Goal: Book appointment/travel/reservation

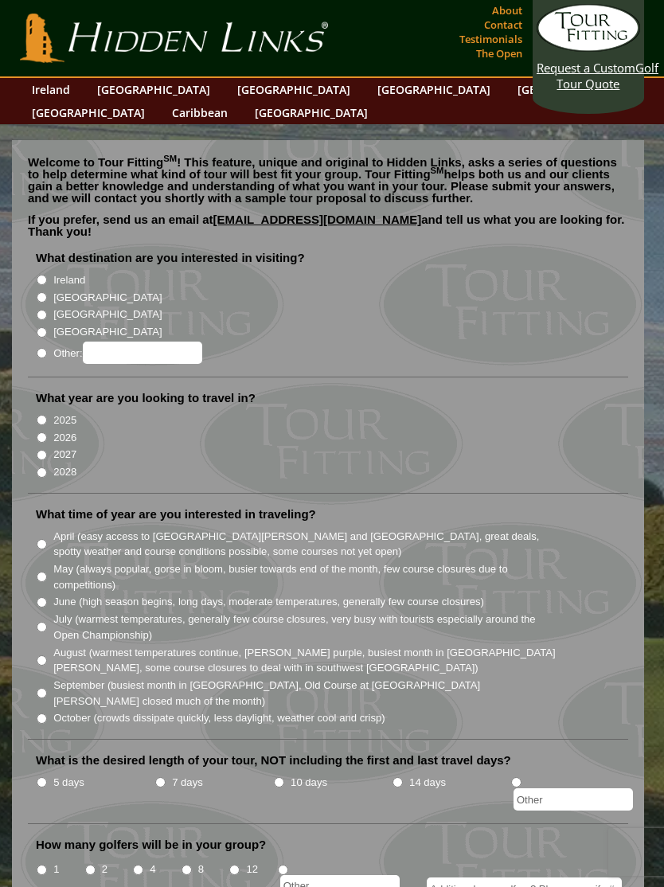
click at [46, 275] on input "Ireland" at bounding box center [42, 280] width 10 height 10
radio input "true"
click at [46, 432] on input "2026" at bounding box center [42, 437] width 10 height 10
radio input "true"
click at [45, 688] on input "September (busiest month in [GEOGRAPHIC_DATA], Old Course at [GEOGRAPHIC_DATA][…" at bounding box center [42, 693] width 10 height 10
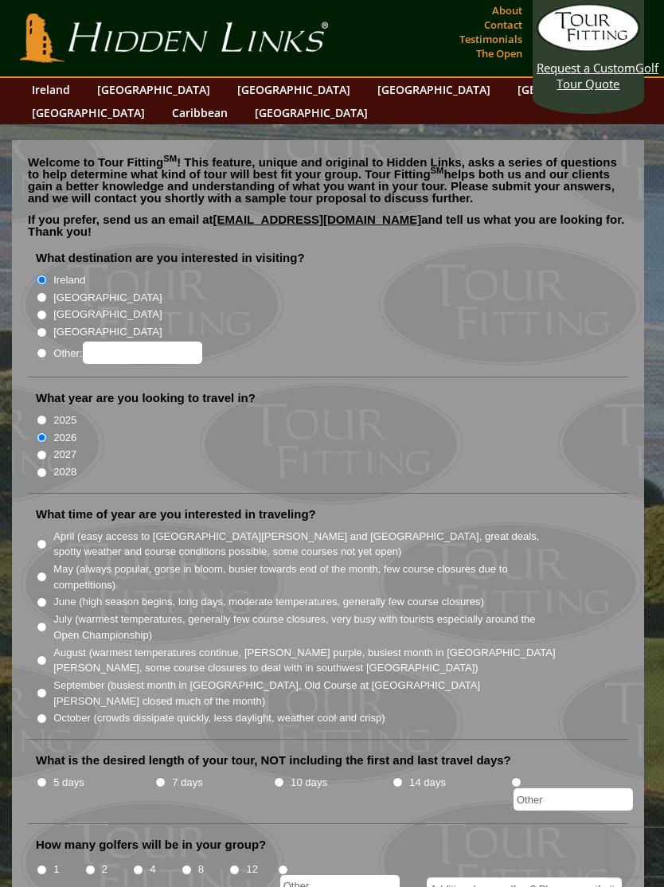
radio input "true"
click at [45, 773] on li "5 days" at bounding box center [95, 792] width 119 height 38
click at [43, 777] on input "5 days" at bounding box center [42, 782] width 10 height 10
radio input "true"
click at [240, 865] on input "12" at bounding box center [234, 870] width 10 height 10
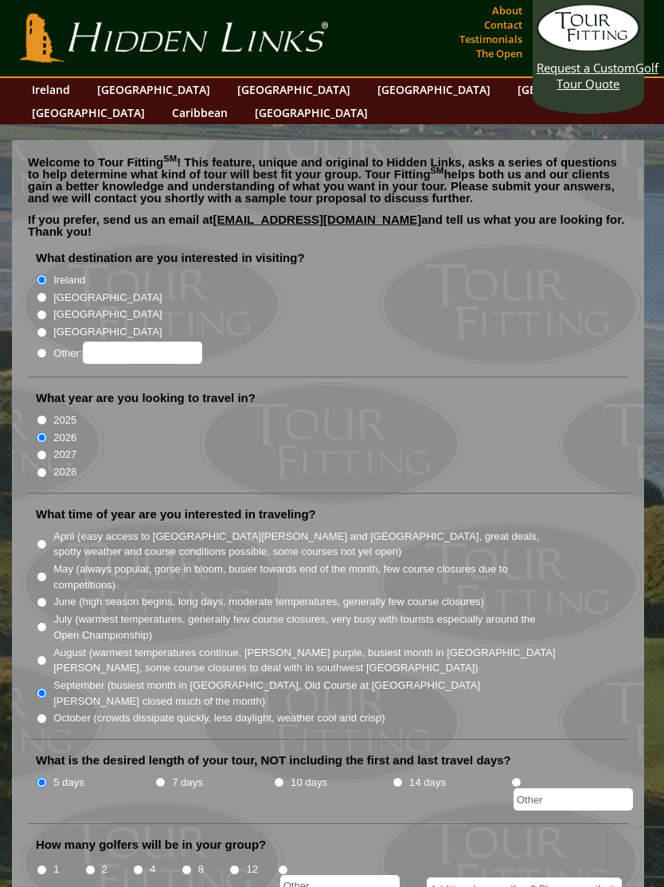
radio input "true"
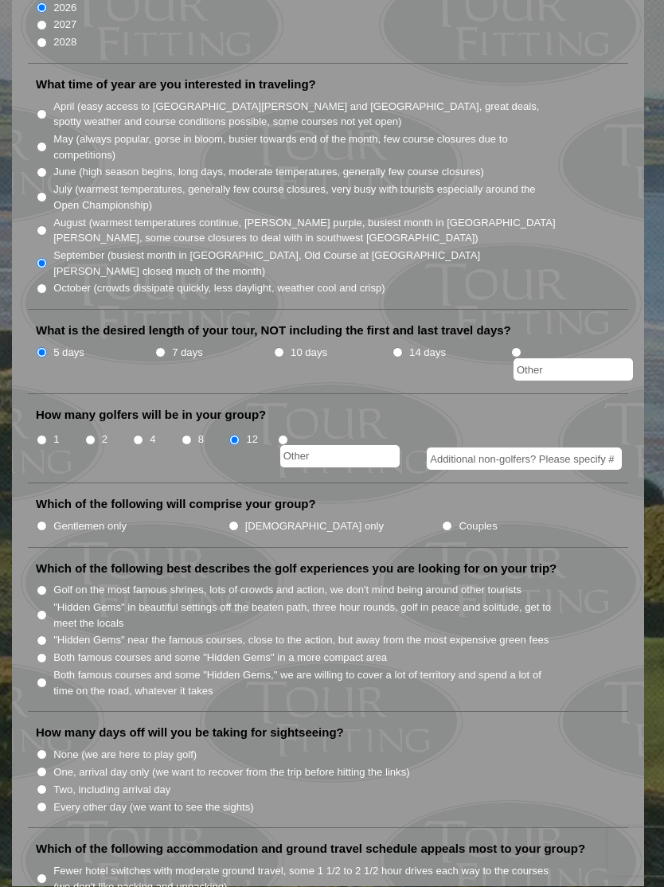
scroll to position [430, 0]
click at [47, 521] on input "Gentlemen only" at bounding box center [42, 526] width 10 height 10
radio input "true"
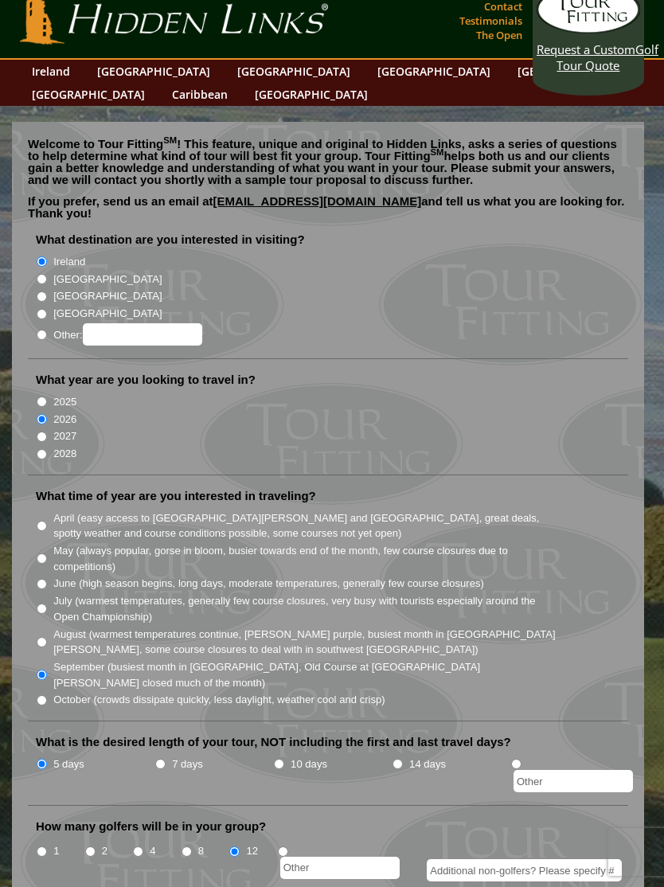
scroll to position [0, 0]
